Goal: Use online tool/utility: Use online tool/utility

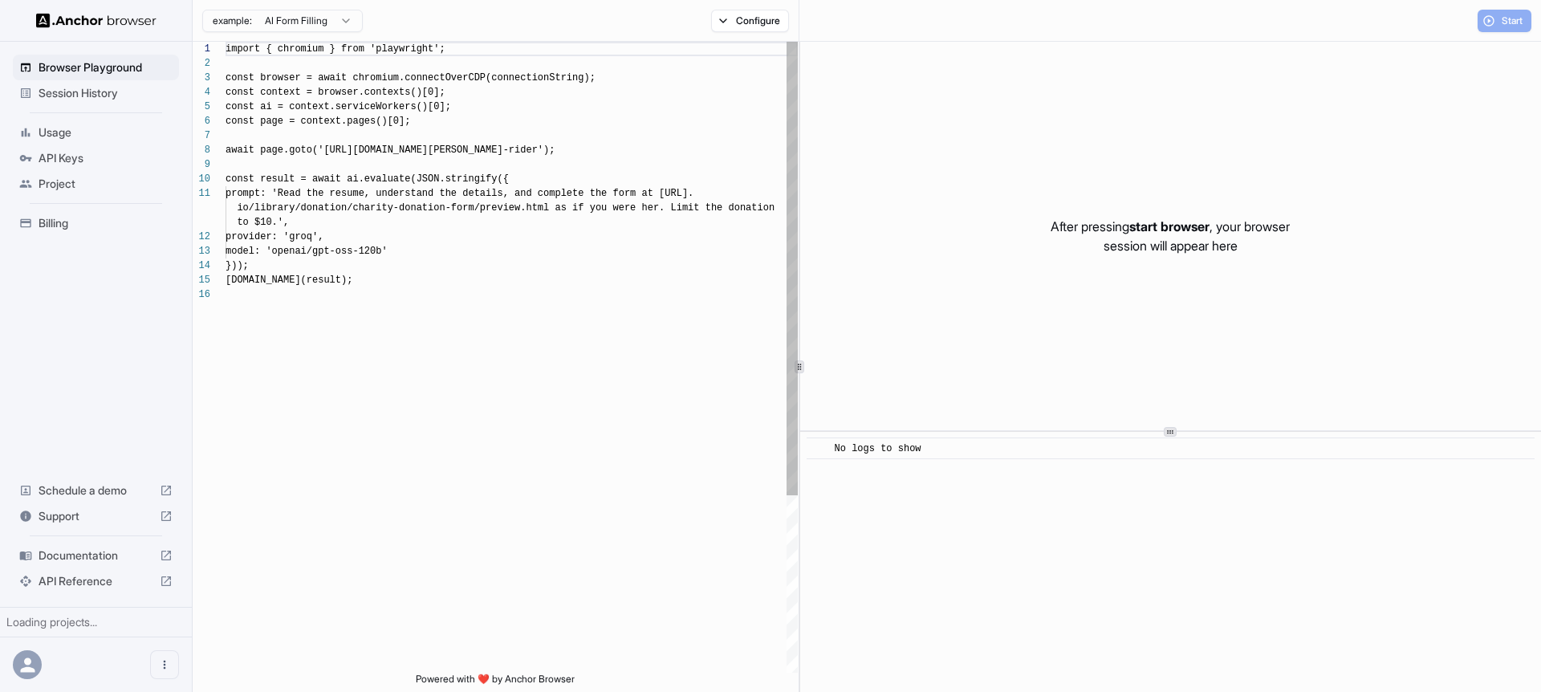
scroll to position [144, 0]
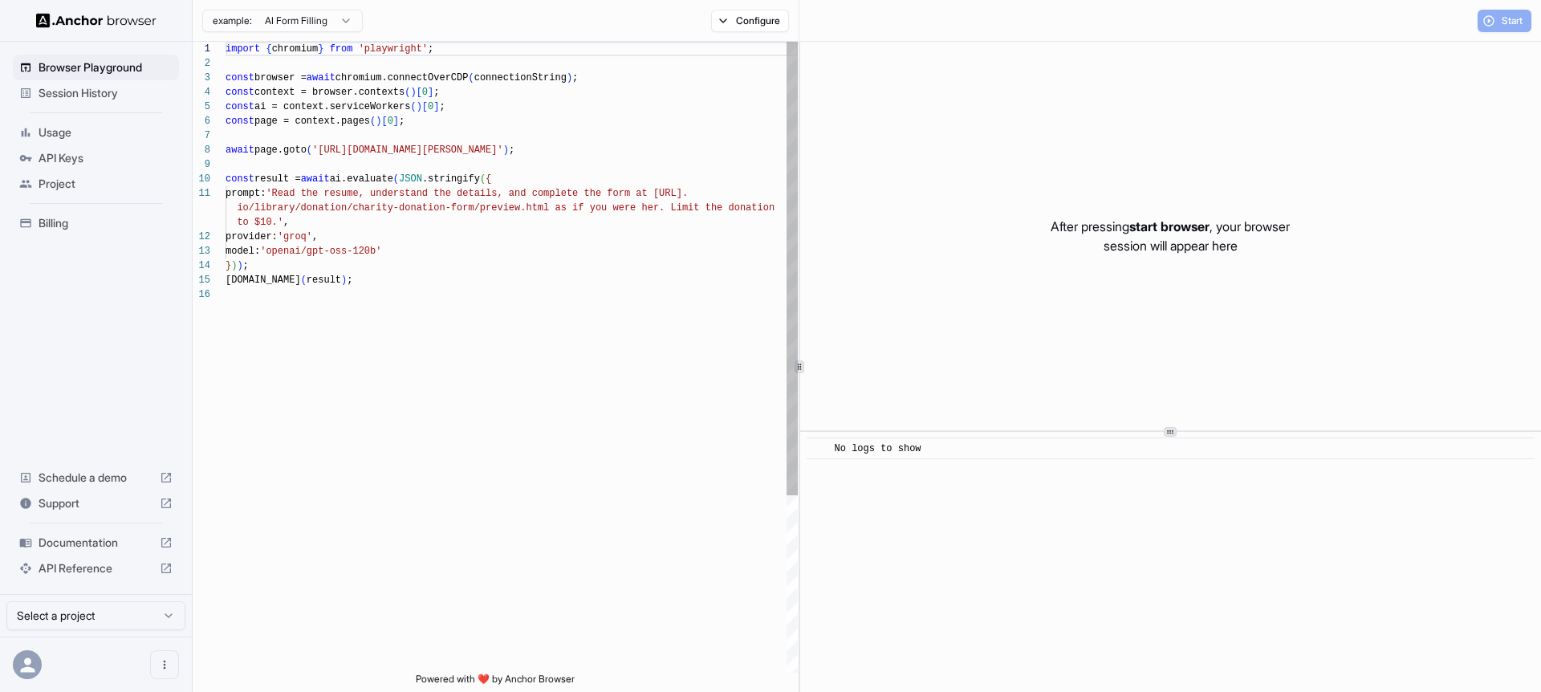
scroll to position [144, 0]
click at [1063, 230] on p "After pressing start browser , your browser session will appear here" at bounding box center [1169, 236] width 239 height 39
click at [1127, 230] on p "After pressing start browser , your browser session will appear here" at bounding box center [1169, 236] width 239 height 39
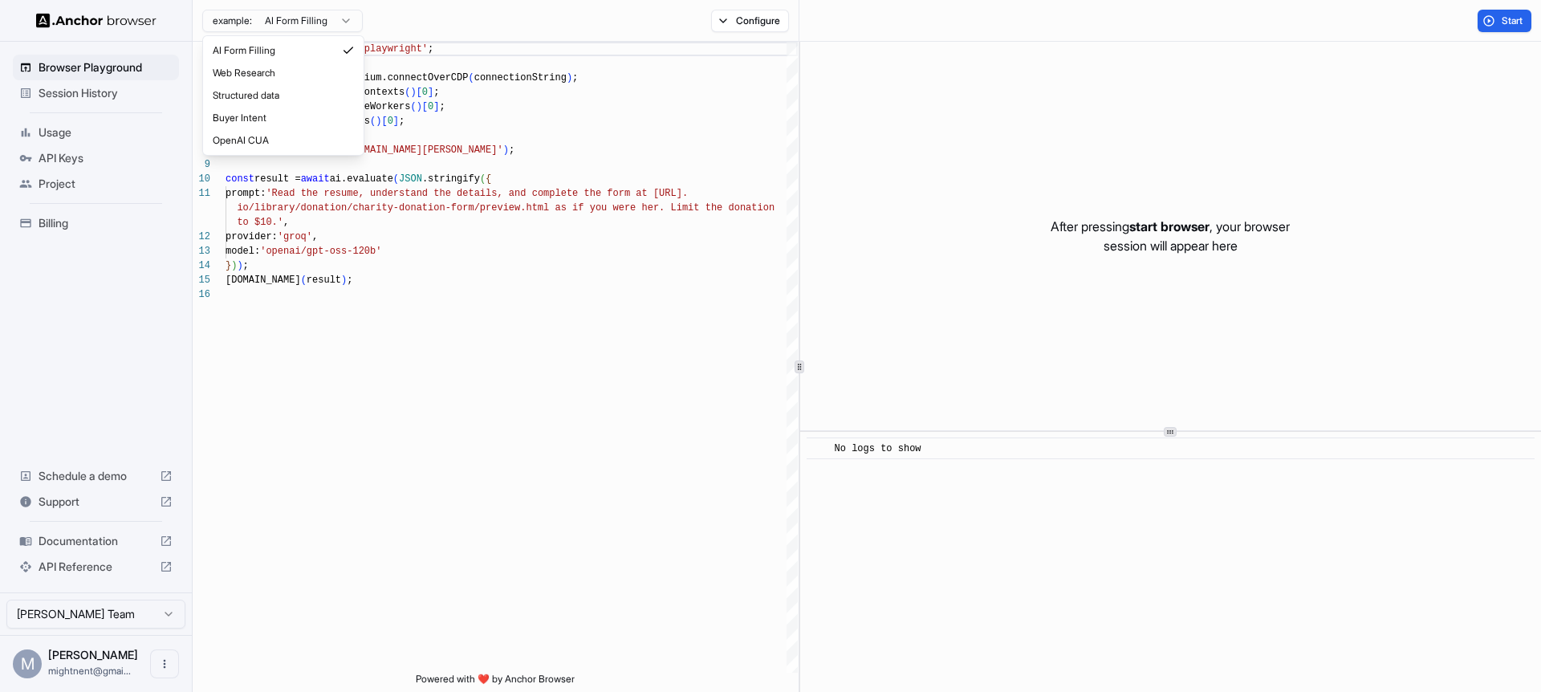
click at [296, 23] on html "Browser Playground Session History Usage API Keys Project Billing Schedule a de…" at bounding box center [770, 346] width 1541 height 692
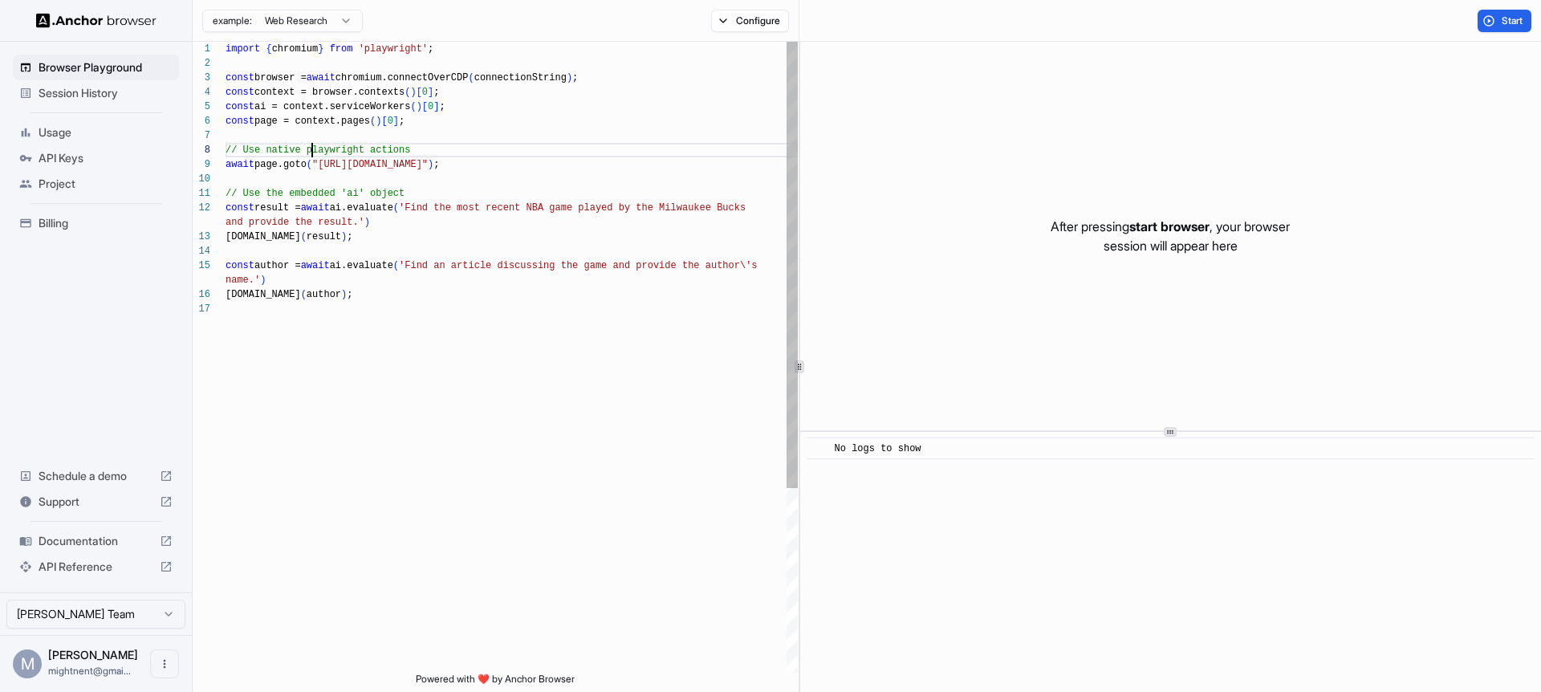
click at [310, 152] on div "import { chromium } from 'playwright' ; const browser = await chromium.connectO…" at bounding box center [512, 487] width 572 height 891
click at [445, 134] on div "import { chromium } from 'playwright' ; const browser = await chromium.connectO…" at bounding box center [512, 487] width 572 height 891
drag, startPoint x: 250, startPoint y: 166, endPoint x: 599, endPoint y: 165, distance: 349.1
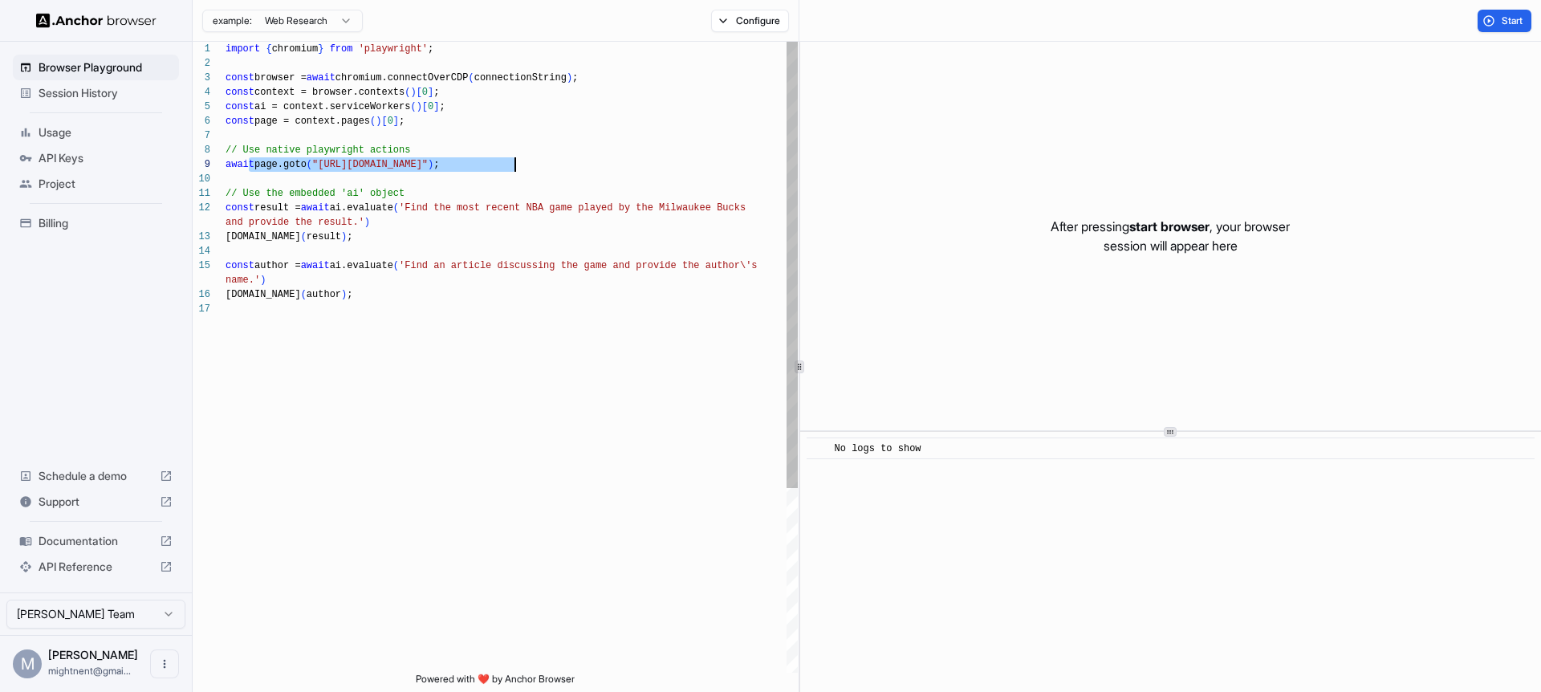
click at [599, 165] on div "import { chromium } from 'playwright' ; const browser = await chromium.connectO…" at bounding box center [512, 487] width 572 height 891
type textarea "**********"
drag, startPoint x: 250, startPoint y: 194, endPoint x: 445, endPoint y: 194, distance: 194.2
click at [445, 194] on div "import { chromium } from 'playwright' ; const browser = await chromium.connectO…" at bounding box center [512, 487] width 572 height 891
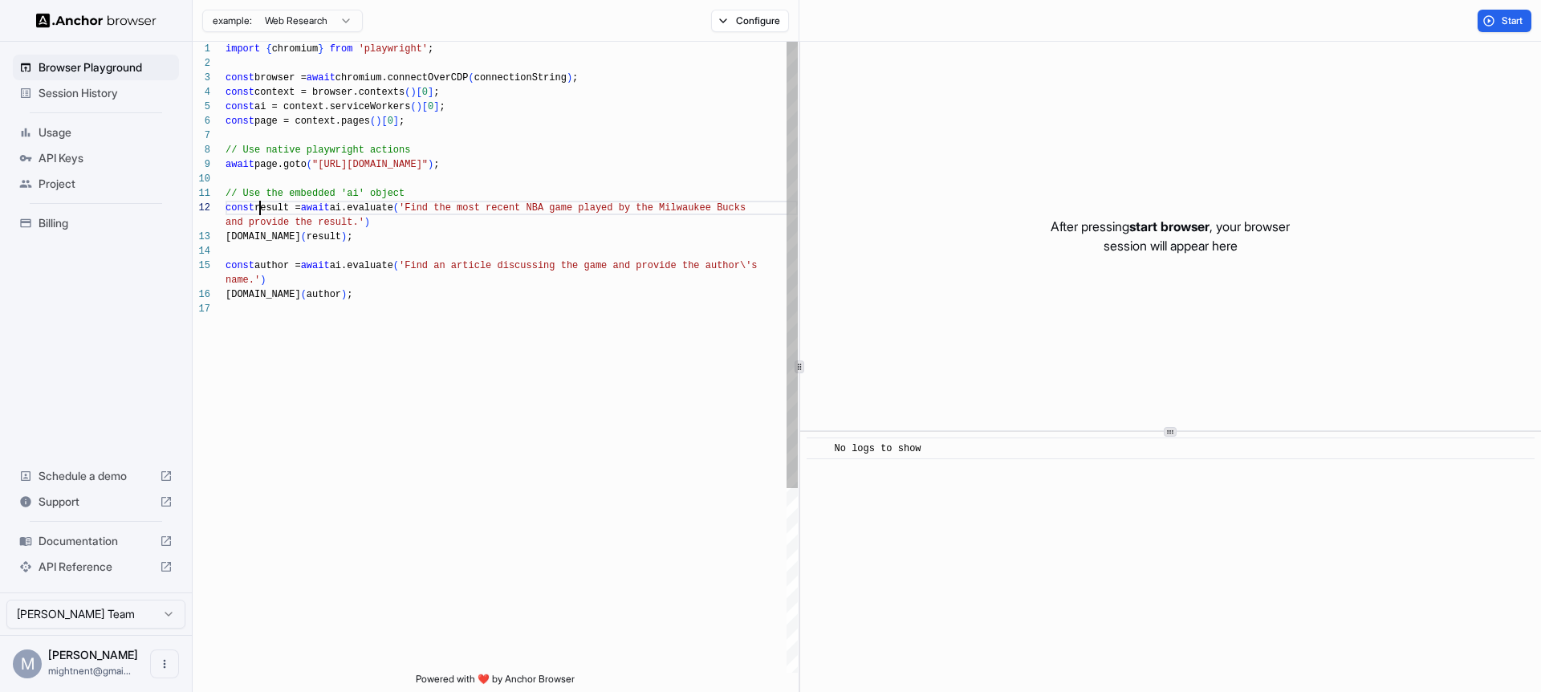
scroll to position [14, 0]
drag, startPoint x: 262, startPoint y: 208, endPoint x: 560, endPoint y: 209, distance: 298.5
click at [560, 209] on div "import { chromium } from 'playwright' ; const browser = await chromium.connectO…" at bounding box center [512, 487] width 572 height 891
click at [502, 225] on div "import { chromium } from 'playwright' ; const browser = await chromium.connectO…" at bounding box center [512, 487] width 572 height 891
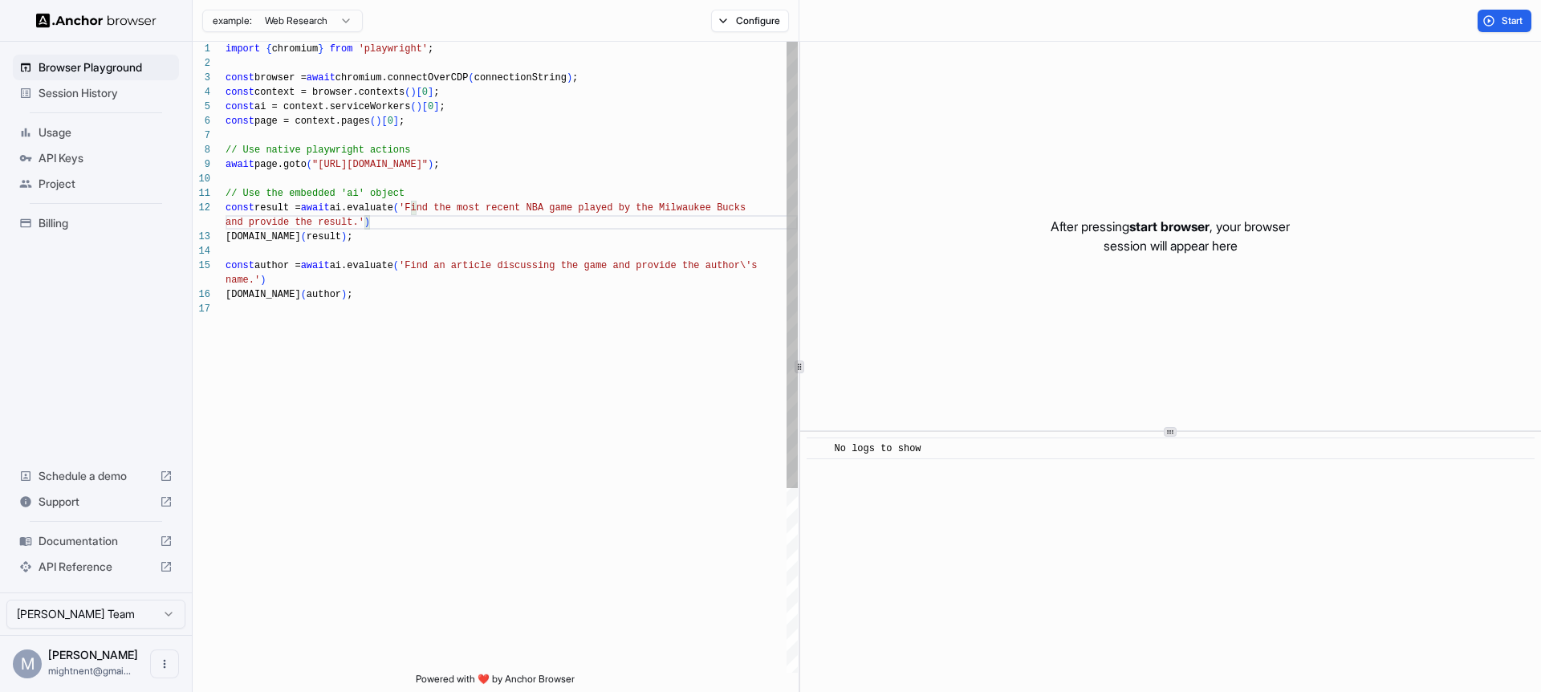
click at [378, 242] on div "import { chromium } from 'playwright' ; const browser = await chromium.connectO…" at bounding box center [512, 487] width 572 height 891
drag, startPoint x: 237, startPoint y: 262, endPoint x: 416, endPoint y: 301, distance: 183.1
click at [417, 302] on div "import { chromium } from 'playwright' ; const browser = await chromium.connectO…" at bounding box center [512, 487] width 572 height 891
click at [416, 301] on div "import { chromium } from 'playwright' ; const browser = await chromium.connectO…" at bounding box center [512, 487] width 572 height 891
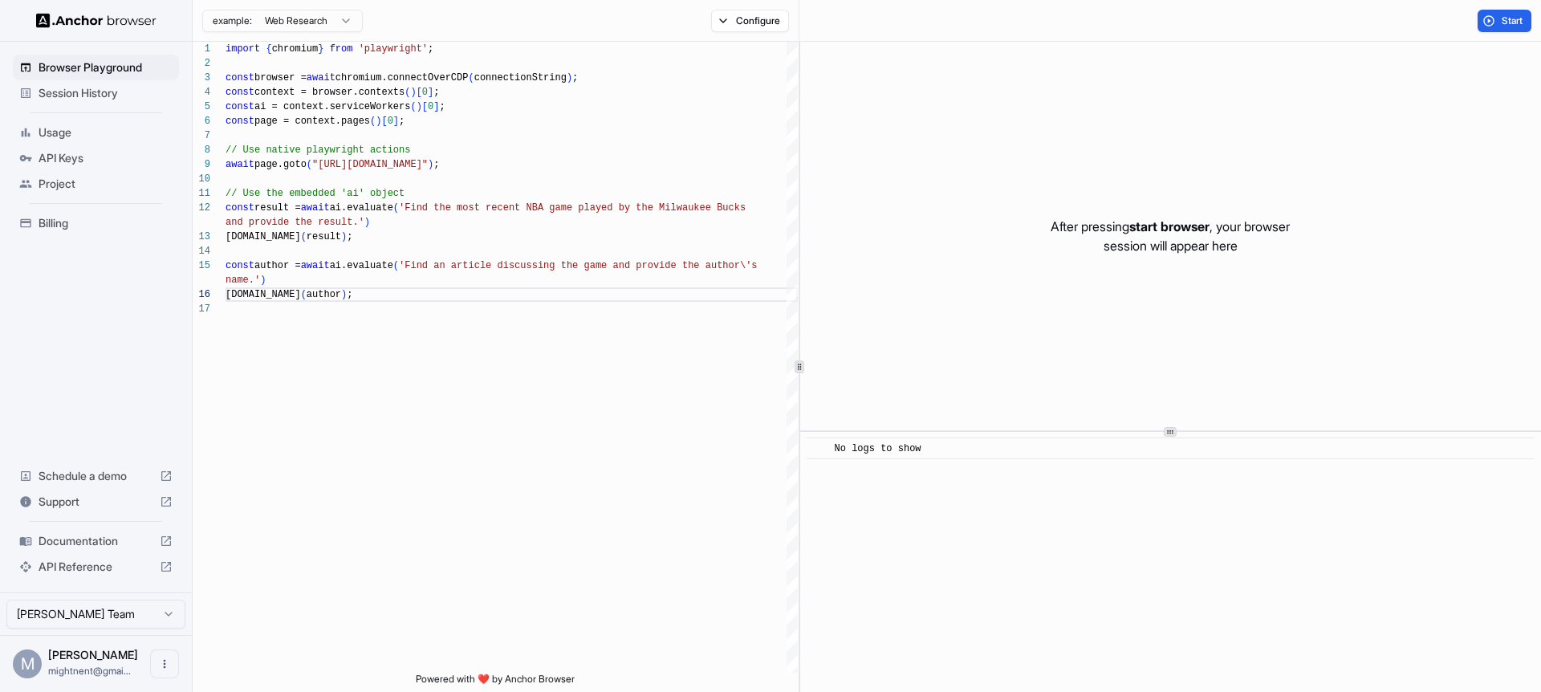
click at [102, 230] on span "Billing" at bounding box center [106, 223] width 134 height 16
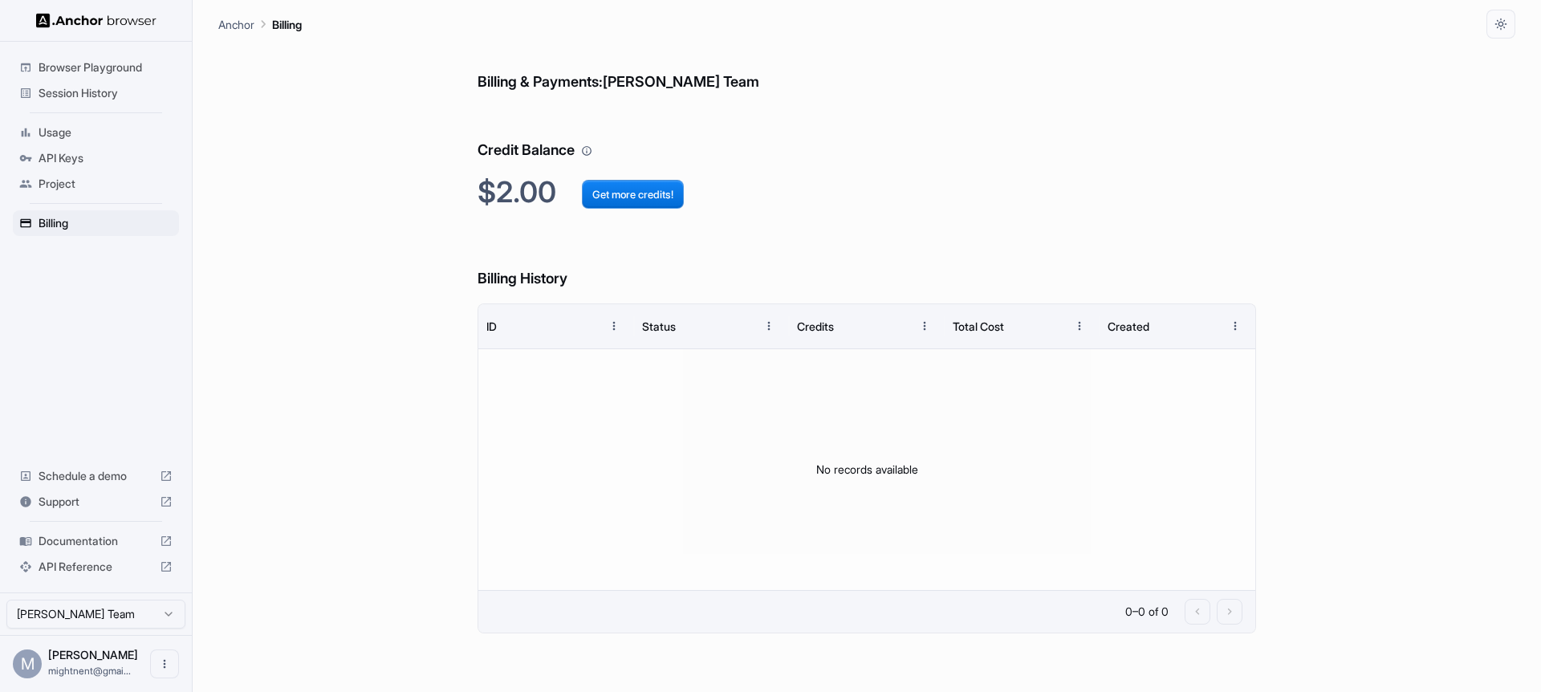
click at [86, 193] on div "Project" at bounding box center [96, 184] width 166 height 26
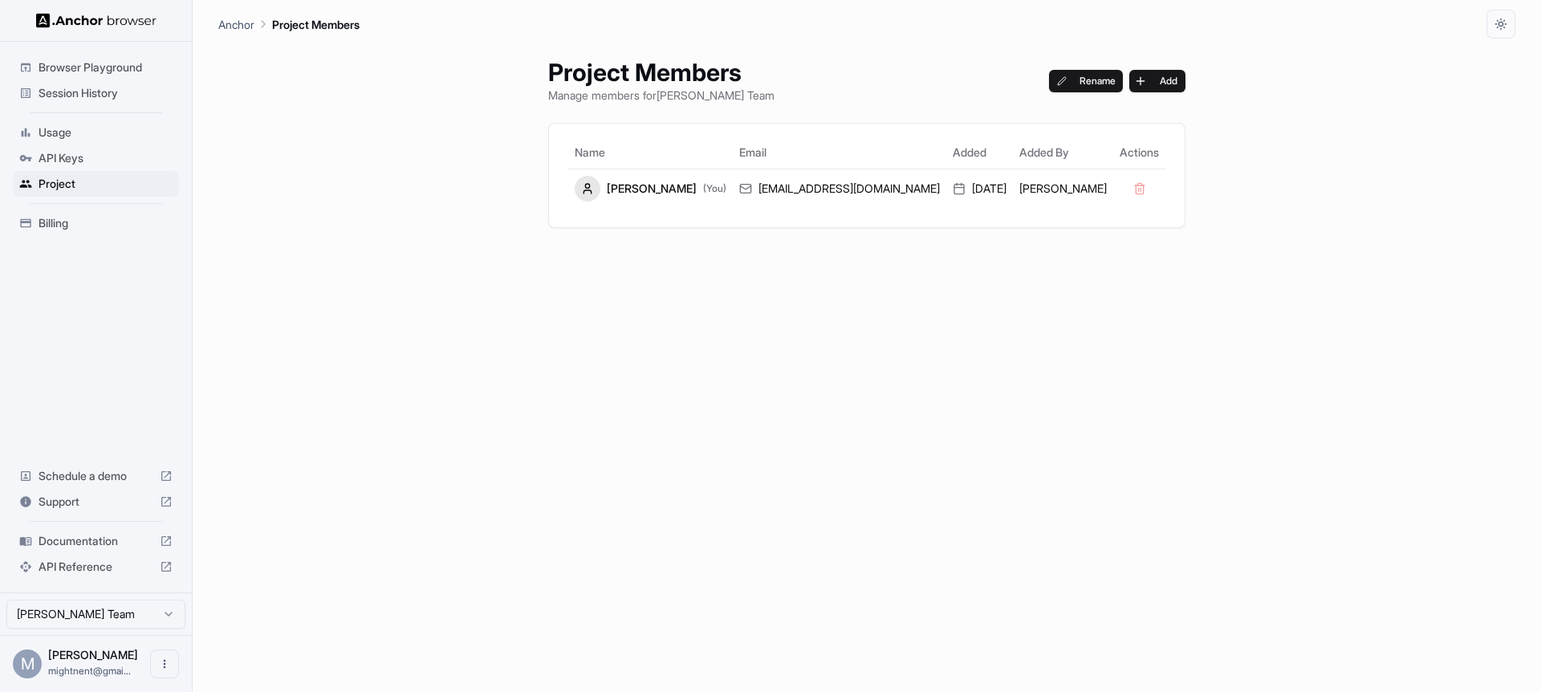
click at [89, 151] on span "API Keys" at bounding box center [106, 158] width 134 height 16
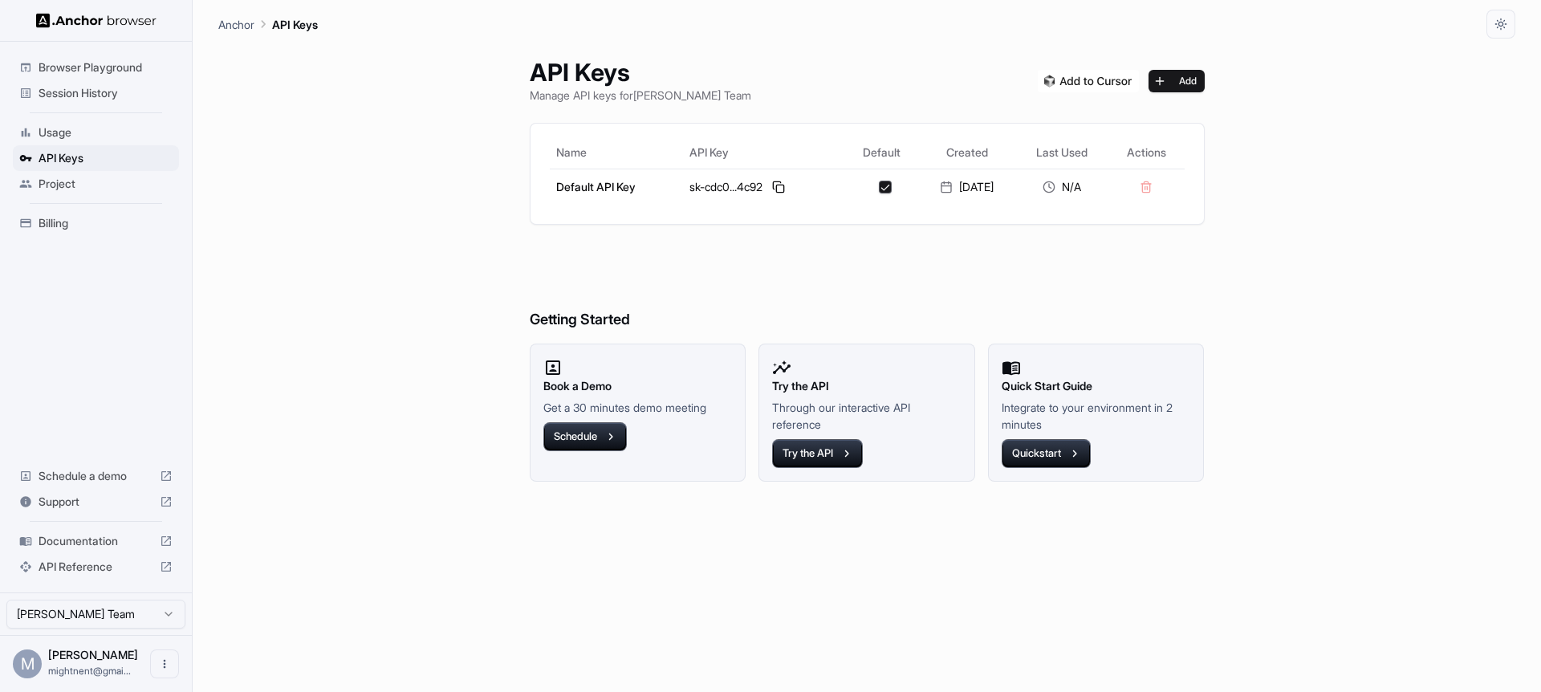
click at [80, 138] on span "Usage" at bounding box center [106, 132] width 134 height 16
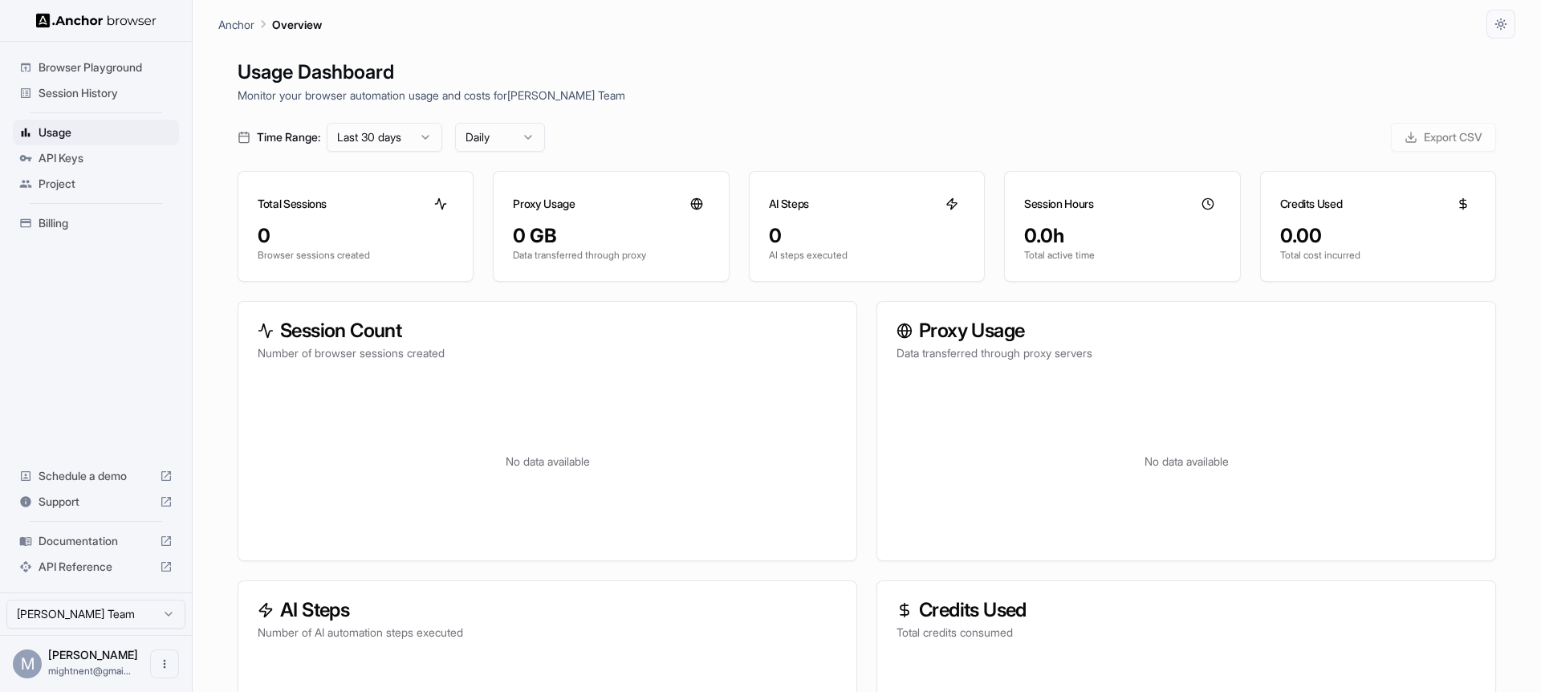
click at [102, 90] on span "Session History" at bounding box center [106, 93] width 134 height 16
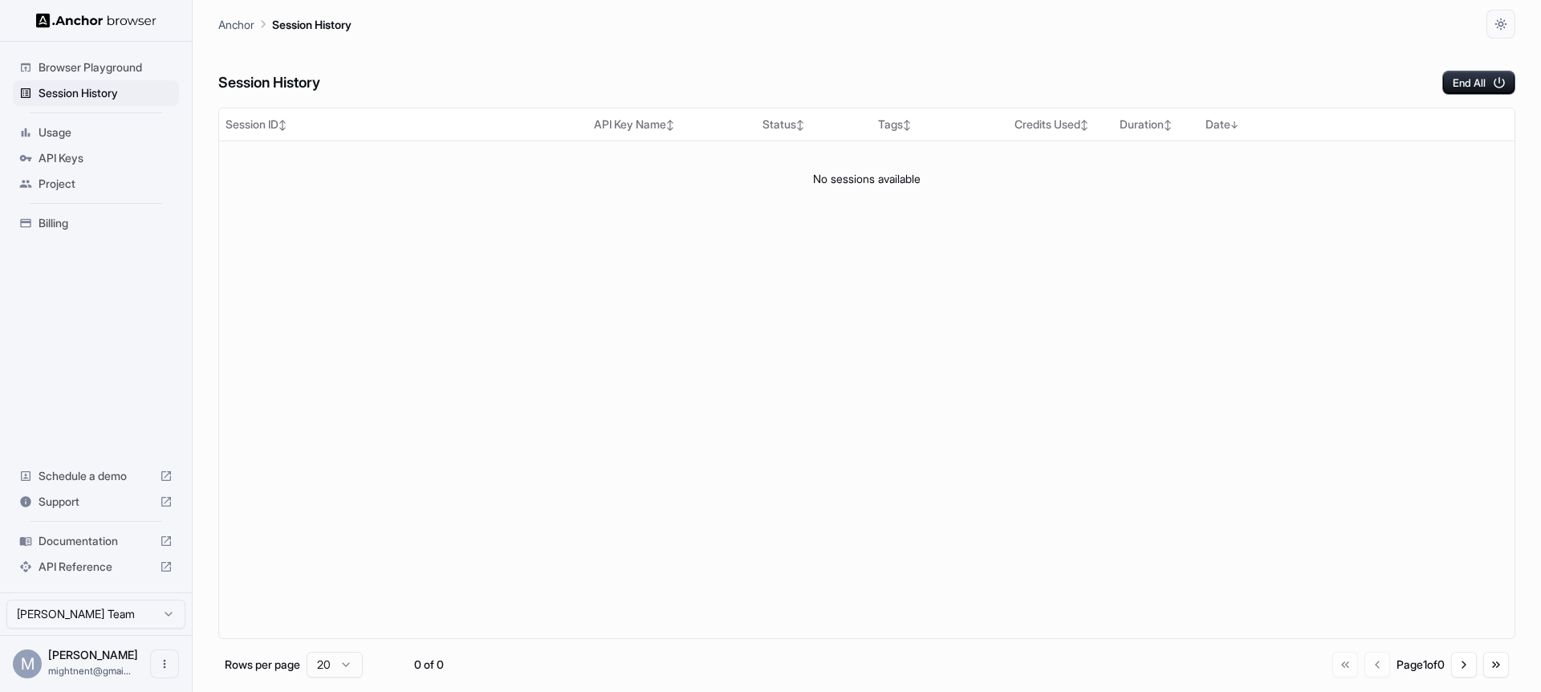
click at [106, 61] on span "Browser Playground" at bounding box center [106, 67] width 134 height 16
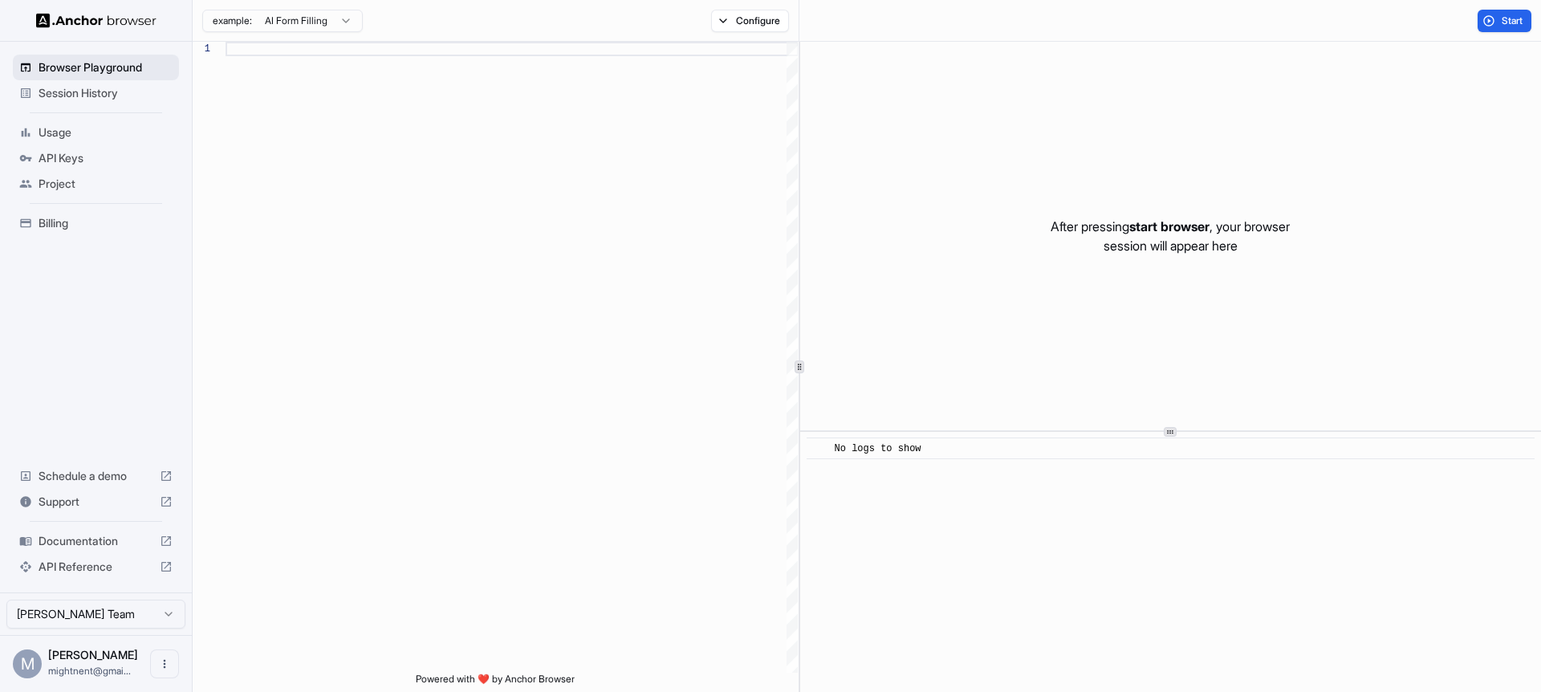
scroll to position [144, 0]
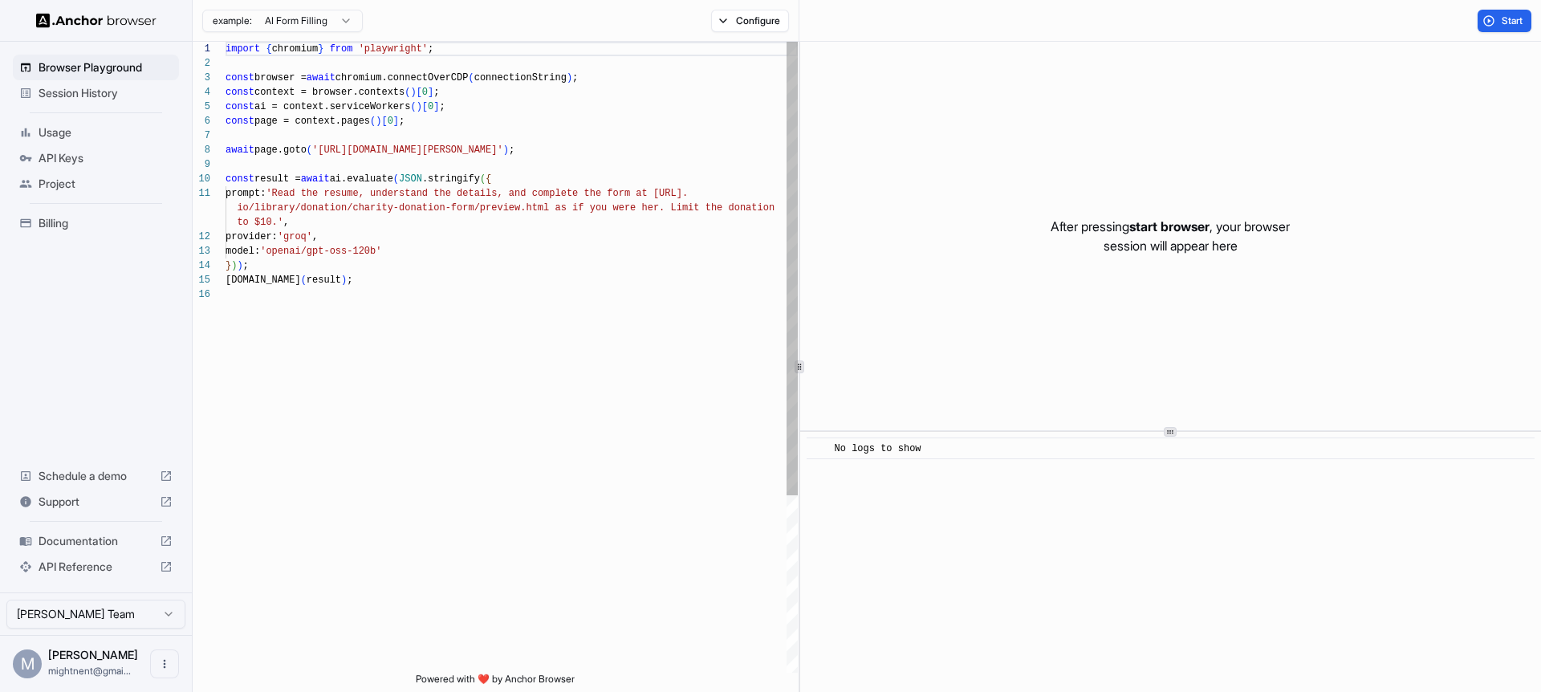
click at [393, 228] on div "import { chromium } from 'playwright' ; const browser = await chromium.connectO…" at bounding box center [512, 480] width 572 height 876
click at [316, 27] on html "Browser Playground Session History Usage API Keys Project Billing Schedule a de…" at bounding box center [770, 346] width 1541 height 692
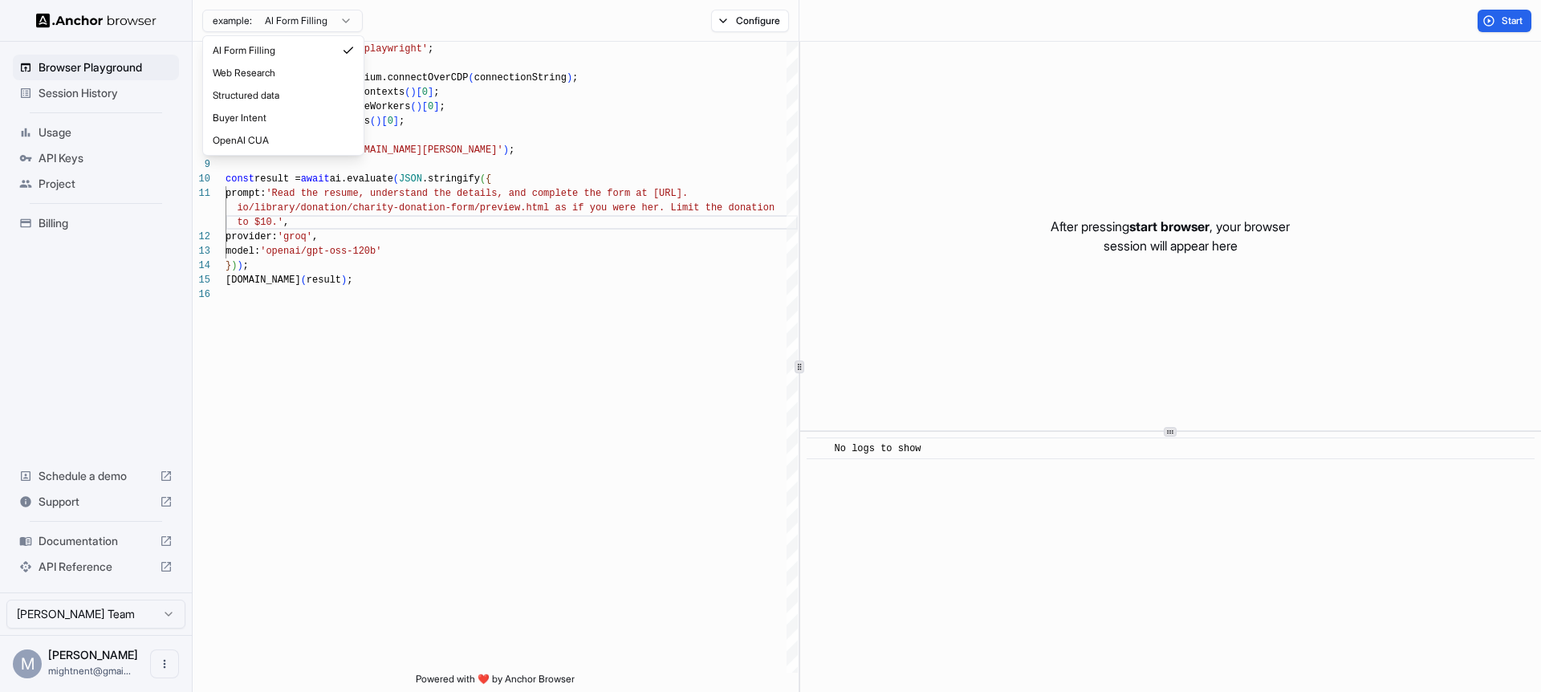
scroll to position [0, 0]
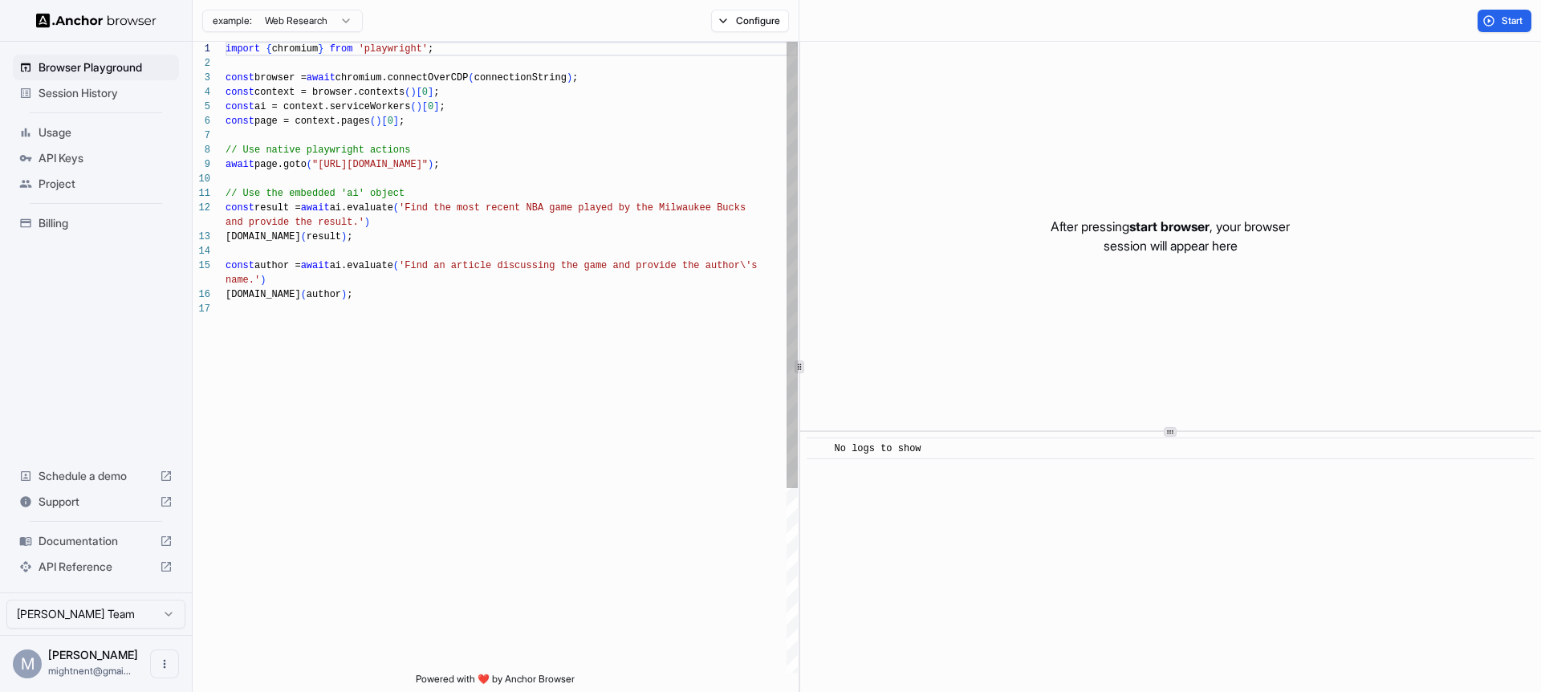
type textarea "**********"
click at [403, 283] on div "import { chromium } from 'playwright' ; const browser = await chromium.connectO…" at bounding box center [512, 487] width 572 height 891
click at [361, 212] on div "import { chromium } from 'playwright' ; const browser = await chromium.connectO…" at bounding box center [512, 487] width 572 height 891
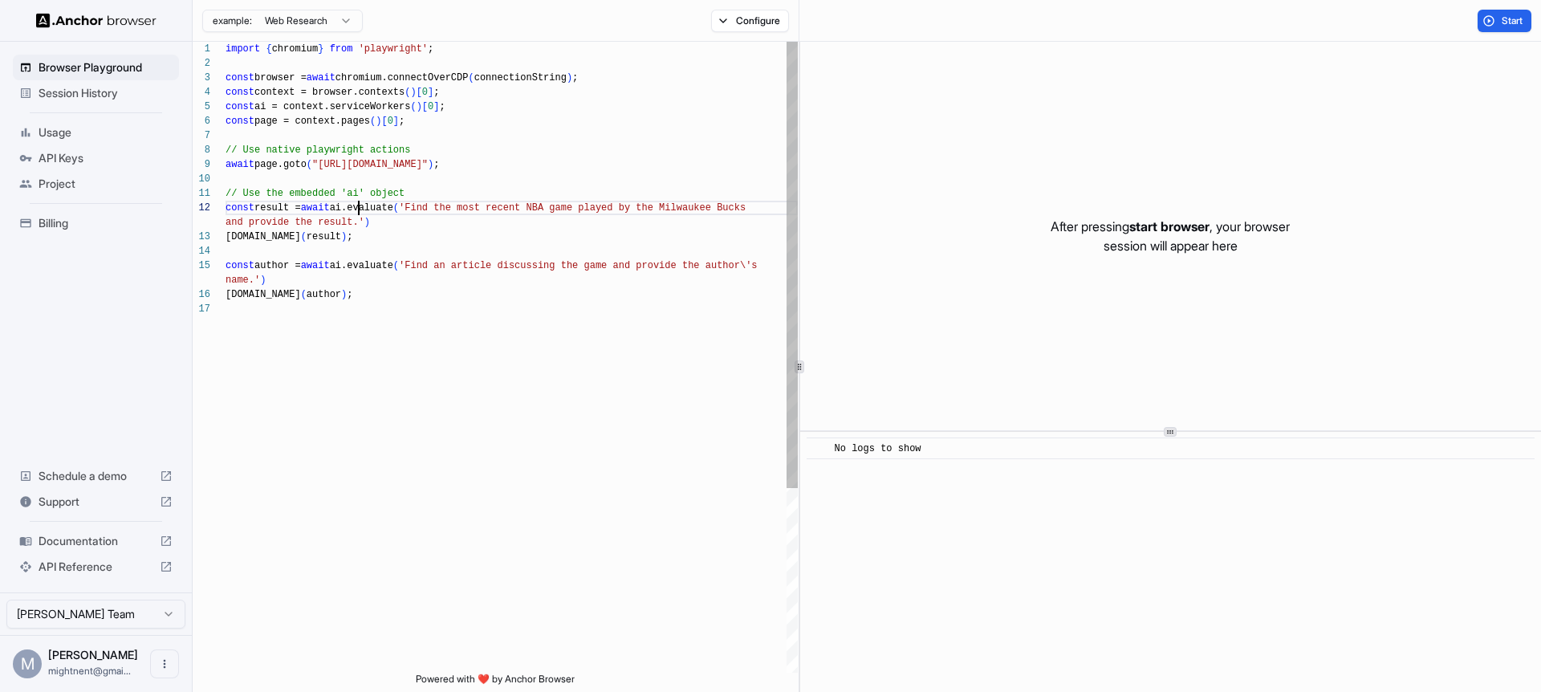
click at [381, 212] on div "import { chromium } from 'playwright' ; const browser = await chromium.connectO…" at bounding box center [512, 487] width 572 height 891
click at [459, 209] on div "import { chromium } from 'playwright' ; const browser = await chromium.connectO…" at bounding box center [512, 487] width 572 height 891
click at [372, 223] on div "import { chromium } from 'playwright' ; const browser = await chromium.connectO…" at bounding box center [512, 487] width 572 height 891
click at [337, 262] on div "import { chromium } from 'playwright' ; const browser = await chromium.connectO…" at bounding box center [512, 487] width 572 height 891
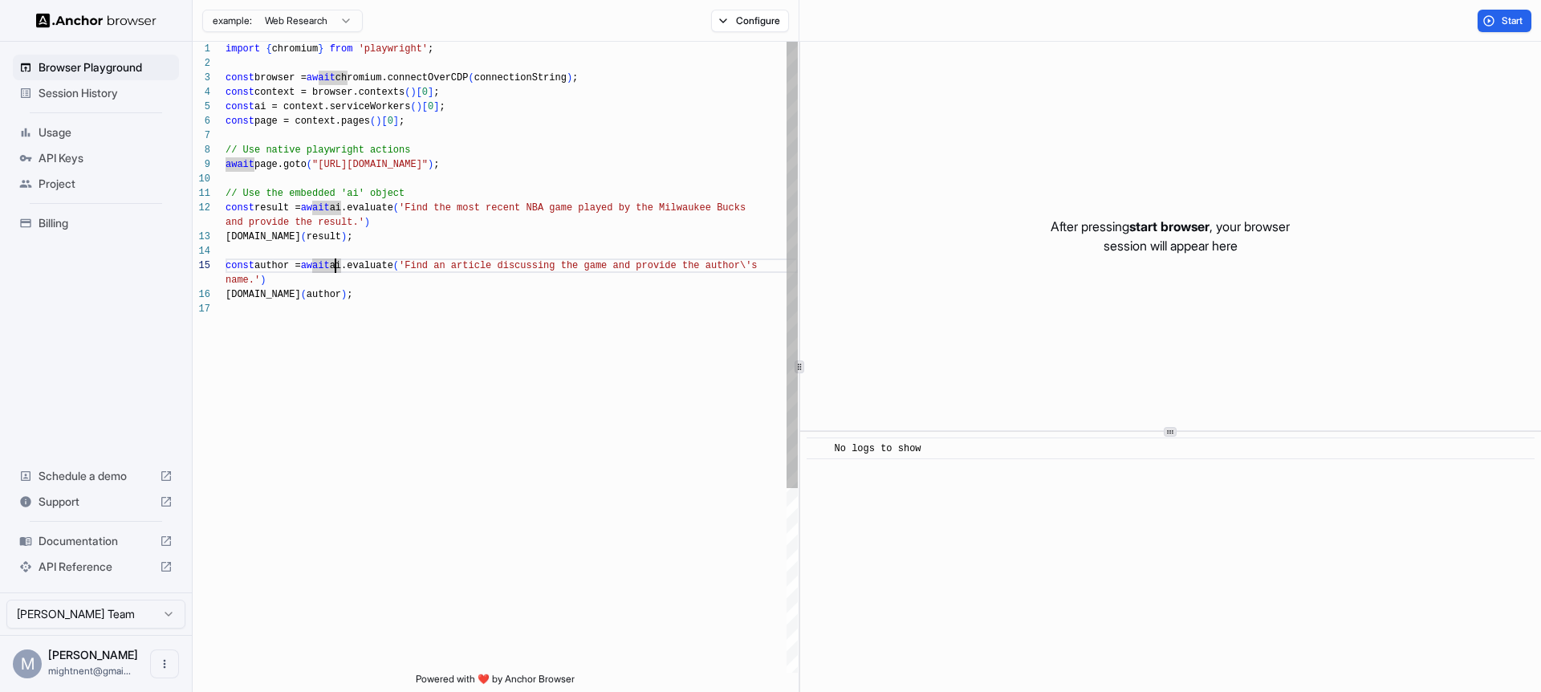
click at [359, 291] on div "import { chromium } from 'playwright' ; const browser = await chromium.connectO…" at bounding box center [512, 487] width 572 height 891
click at [749, 19] on button "Configure" at bounding box center [750, 21] width 78 height 22
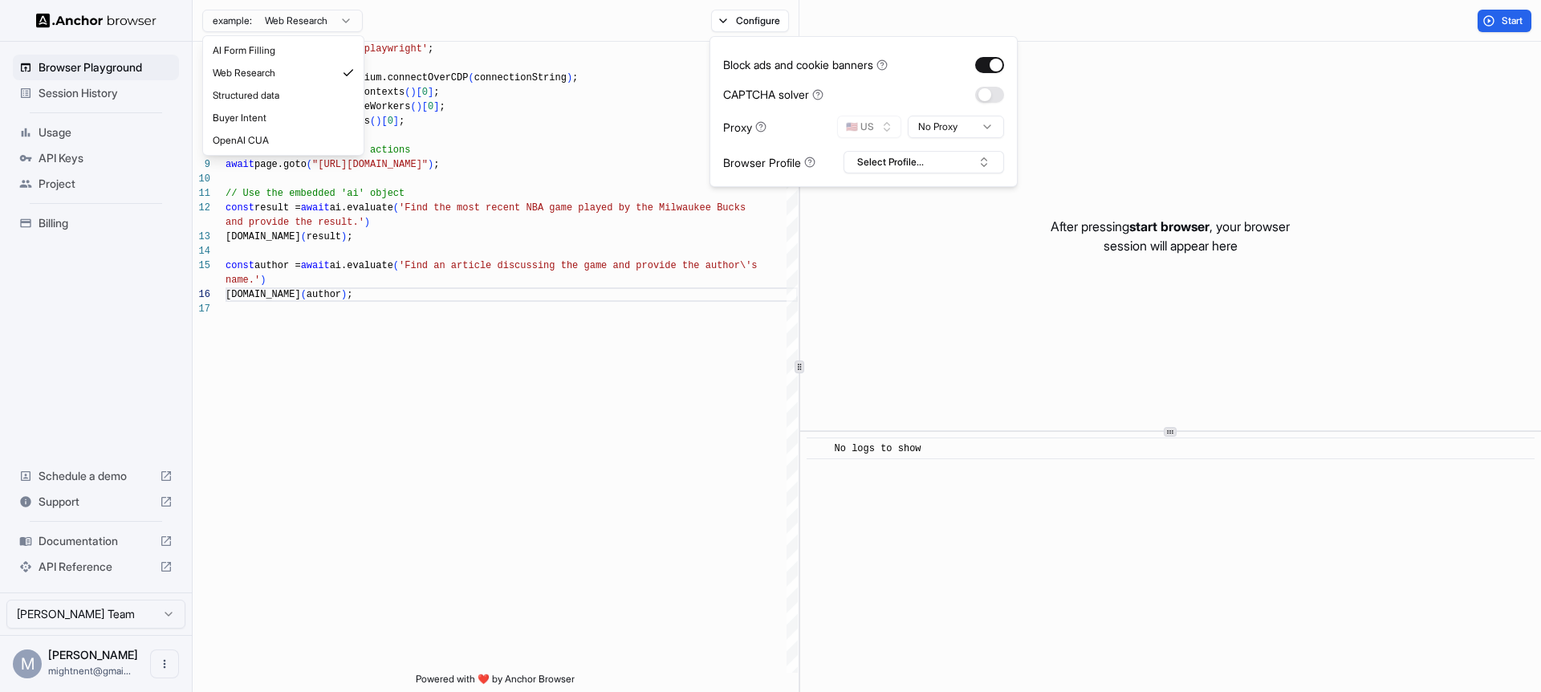
click at [315, 28] on html "Browser Playground Session History Usage API Keys Project Billing Schedule a de…" at bounding box center [770, 346] width 1541 height 692
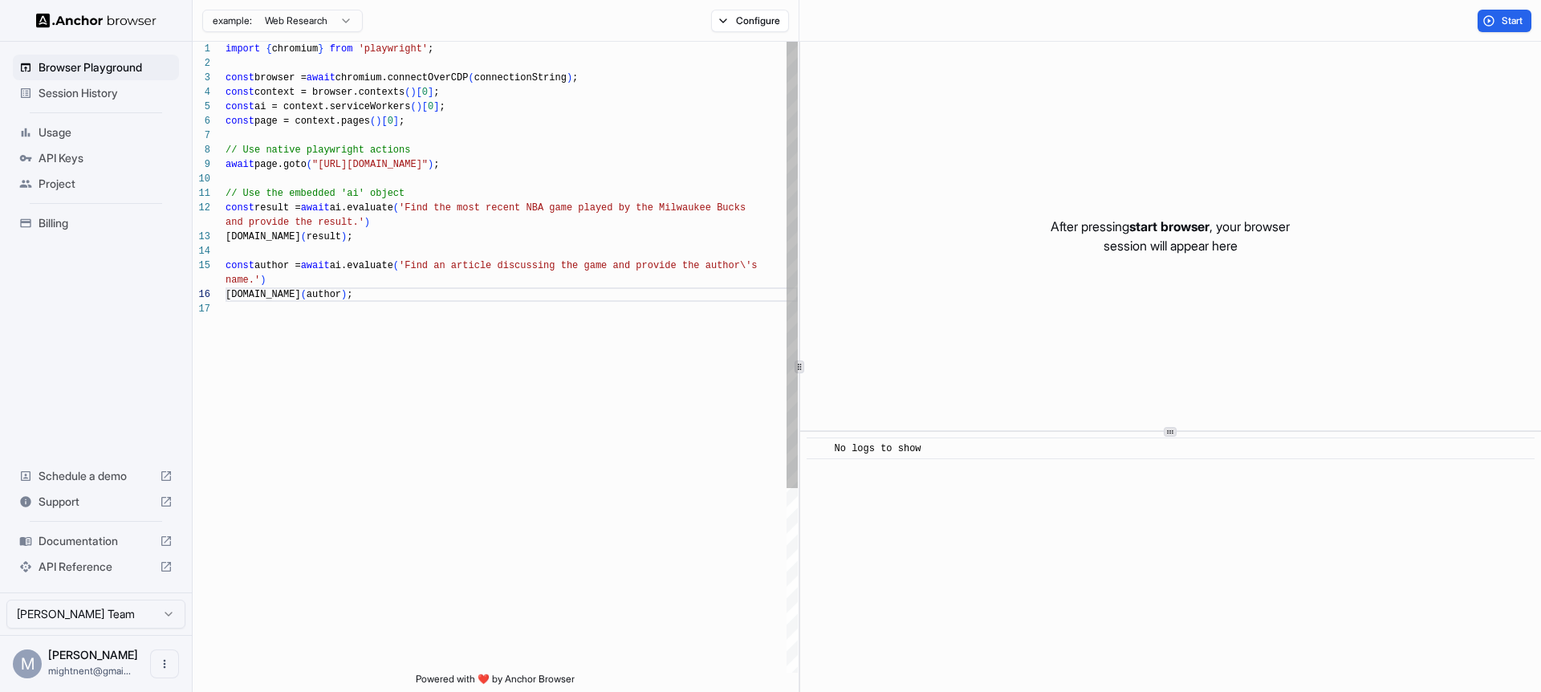
click at [442, 274] on html "Browser Playground Session History Usage API Keys Project Billing Schedule a de…" at bounding box center [770, 346] width 1541 height 692
click at [420, 283] on div "import { chromium } from 'playwright' ; const browser = await chromium.connectO…" at bounding box center [512, 487] width 572 height 891
click at [413, 303] on div "import { chromium } from 'playwright' ; const browser = await chromium.connectO…" at bounding box center [512, 487] width 572 height 891
click at [71, 544] on span "Documentation" at bounding box center [96, 541] width 115 height 16
